Goal: Navigation & Orientation: Find specific page/section

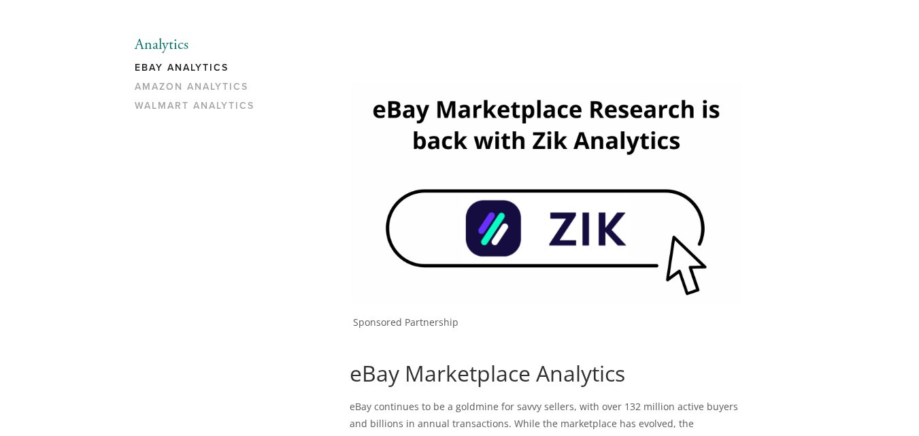
scroll to position [136, 0]
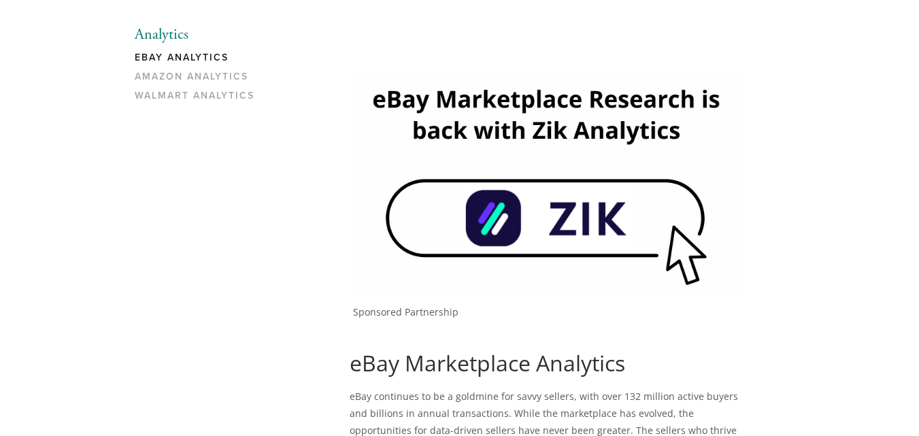
click at [473, 197] on img at bounding box center [546, 182] width 393 height 221
click at [529, 241] on img at bounding box center [546, 182] width 393 height 221
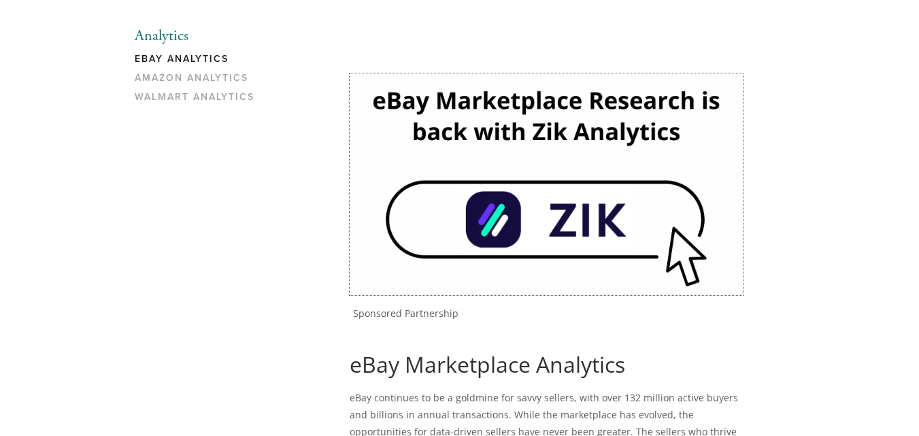
scroll to position [0, 0]
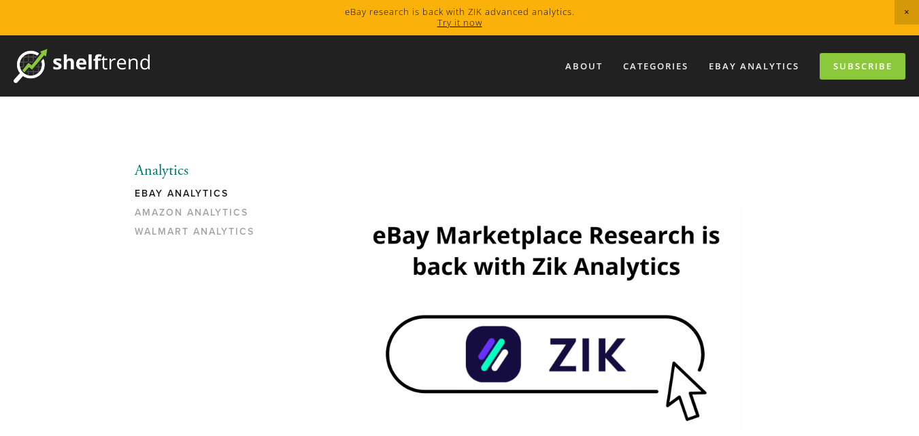
click at [186, 188] on link "eBay Analytics" at bounding box center [200, 197] width 130 height 19
click at [186, 192] on link "eBay Analytics" at bounding box center [200, 197] width 130 height 19
click at [721, 63] on link "eBay Analytics" at bounding box center [754, 66] width 108 height 22
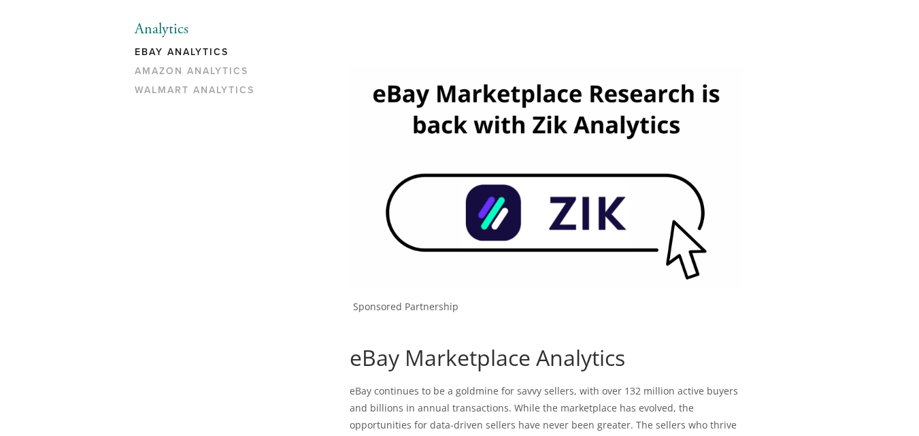
scroll to position [204, 0]
